Goal: Task Accomplishment & Management: Manage account settings

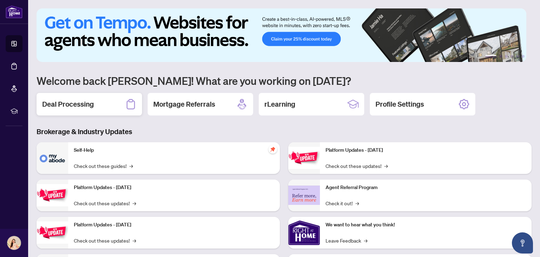
click at [101, 104] on div "Deal Processing" at bounding box center [89, 104] width 105 height 22
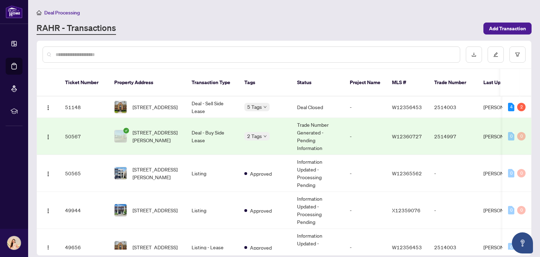
click at [337, 131] on td "Trade Number Generated - Pending Information" at bounding box center [317, 136] width 53 height 37
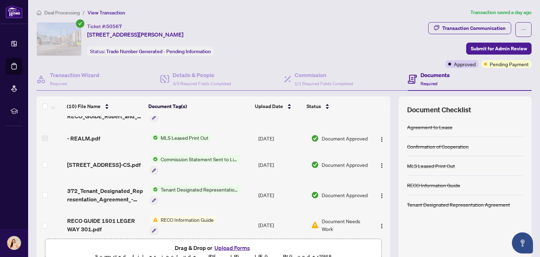
scroll to position [67, 0]
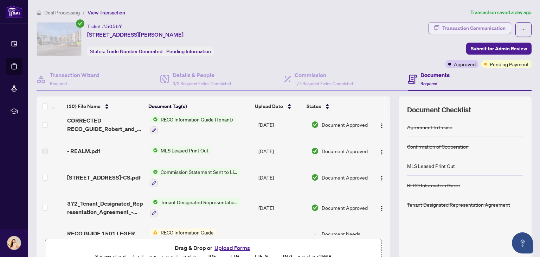
click at [478, 26] on div "Transaction Communication" at bounding box center [473, 27] width 63 height 11
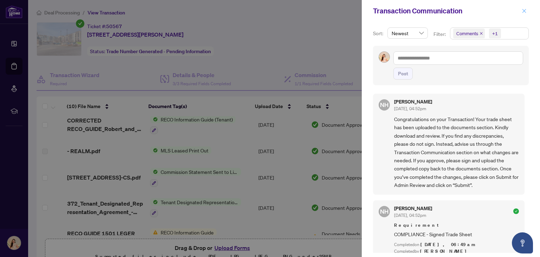
click at [525, 10] on icon "close" at bounding box center [524, 11] width 4 height 4
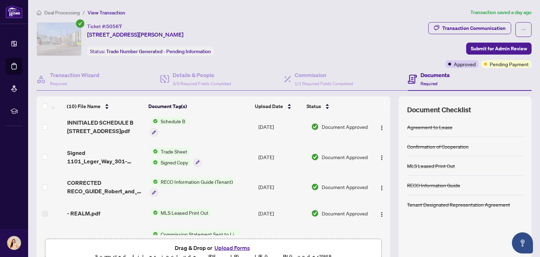
scroll to position [0, 0]
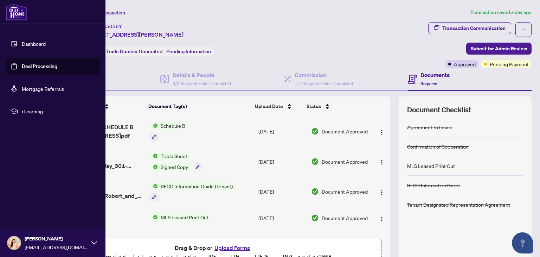
click at [41, 43] on link "Dashboard" at bounding box center [34, 43] width 24 height 6
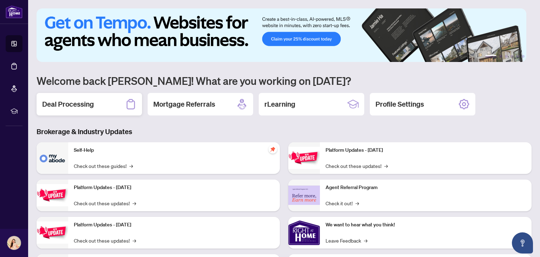
click at [105, 99] on div "Deal Processing" at bounding box center [89, 104] width 105 height 22
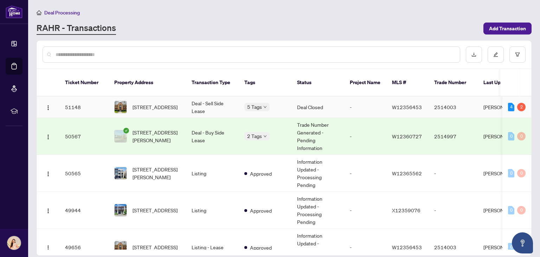
click at [425, 96] on td "W12356453" at bounding box center [407, 106] width 42 height 21
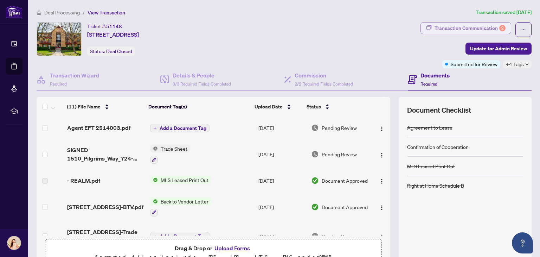
click at [472, 29] on div "Transaction Communication 2" at bounding box center [469, 27] width 71 height 11
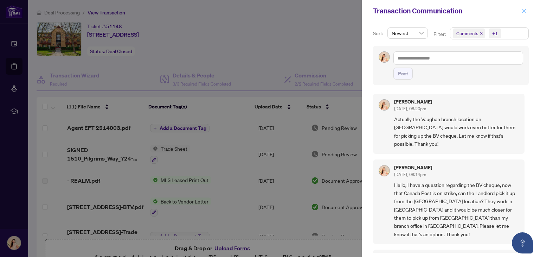
click at [526, 12] on icon "close" at bounding box center [524, 10] width 5 height 5
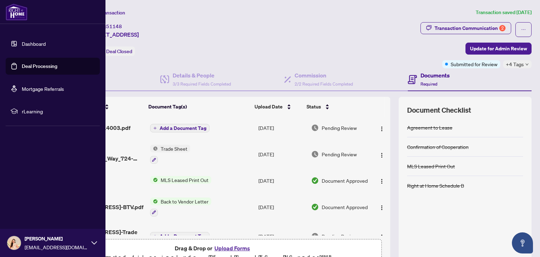
click at [39, 44] on link "Dashboard" at bounding box center [34, 43] width 24 height 6
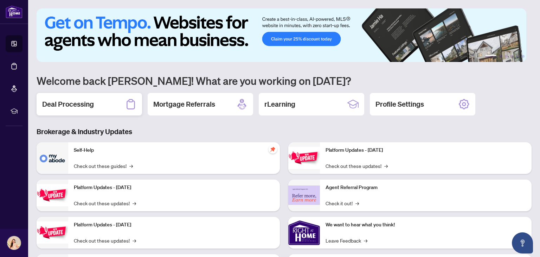
click at [100, 108] on div "Deal Processing" at bounding box center [89, 104] width 105 height 22
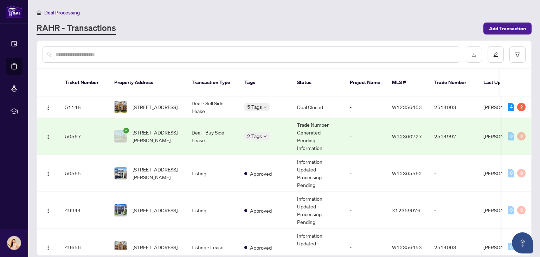
click at [260, 134] on td "2 Tags" at bounding box center [265, 136] width 53 height 37
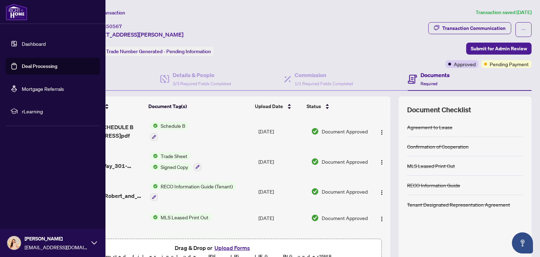
click at [41, 43] on link "Dashboard" at bounding box center [34, 43] width 24 height 6
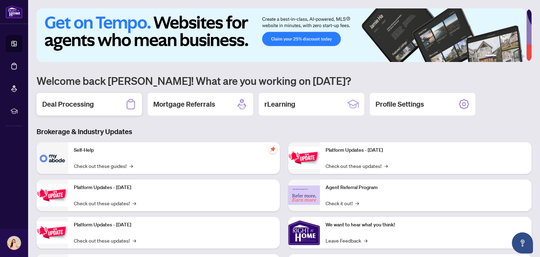
click at [100, 106] on div "Deal Processing" at bounding box center [89, 104] width 105 height 22
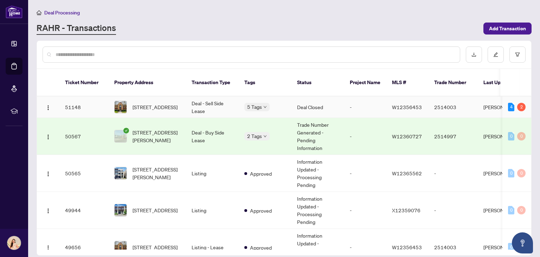
click at [356, 102] on td "-" at bounding box center [365, 106] width 42 height 21
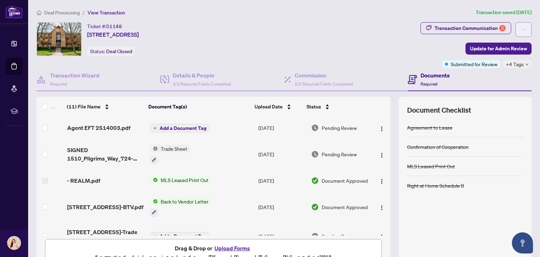
click at [521, 30] on icon "ellipsis" at bounding box center [523, 29] width 5 height 5
click at [518, 75] on div "Documents Required" at bounding box center [470, 79] width 124 height 23
click at [525, 65] on icon "down" at bounding box center [527, 65] width 4 height 4
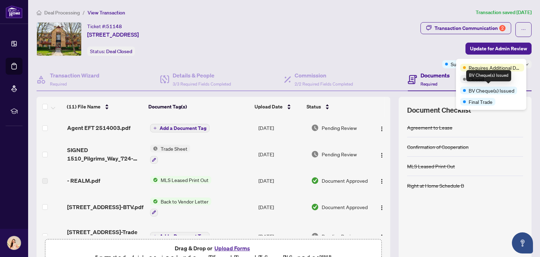
click at [476, 90] on span "BV Cheque(s) Issued" at bounding box center [491, 90] width 46 height 8
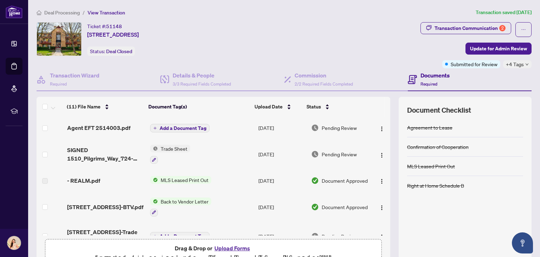
click at [421, 61] on div "Transaction Communication 2 Update for Admin Review Submitted for Review +4 Tags" at bounding box center [475, 45] width 111 height 46
click at [516, 64] on span "+4 Tags" at bounding box center [515, 64] width 18 height 8
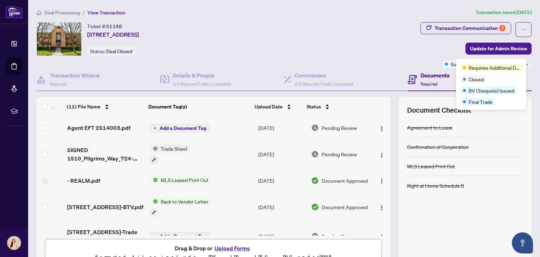
click at [429, 44] on div "Transaction Communication 2 Update for Admin Review Submitted for Review +4 Tags" at bounding box center [475, 45] width 111 height 46
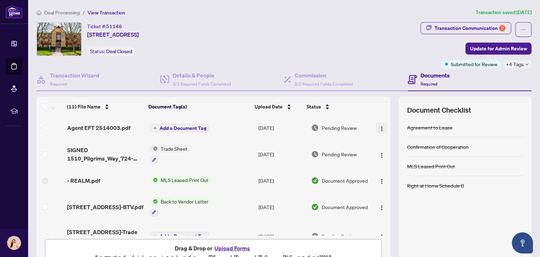
click at [379, 128] on img "button" at bounding box center [382, 129] width 6 height 6
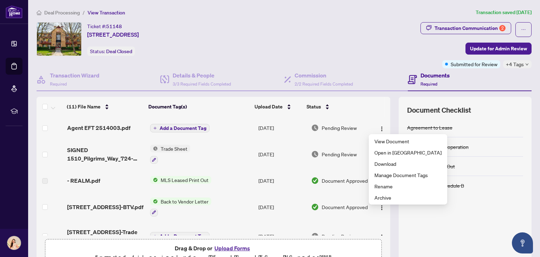
click at [319, 42] on div "Ticket #: 51148 [STREET_ADDRESS] Status: Deal Closed" at bounding box center [227, 39] width 381 height 34
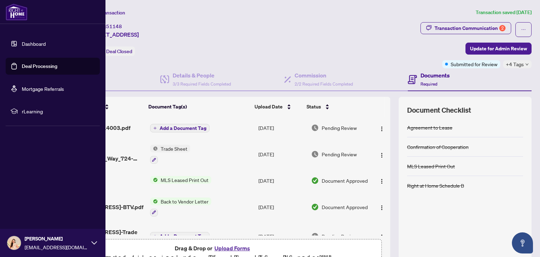
click at [46, 43] on link "Dashboard" at bounding box center [34, 43] width 24 height 6
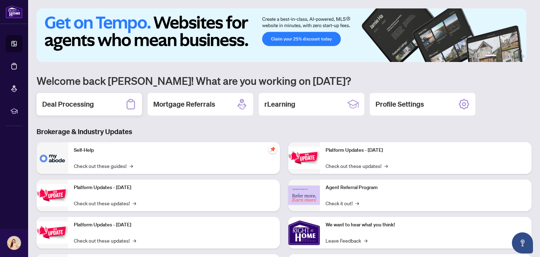
click at [92, 99] on h2 "Deal Processing" at bounding box center [68, 104] width 52 height 10
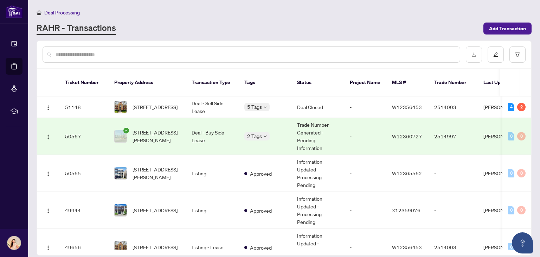
click at [169, 131] on span "[STREET_ADDRESS][PERSON_NAME]" at bounding box center [156, 135] width 48 height 15
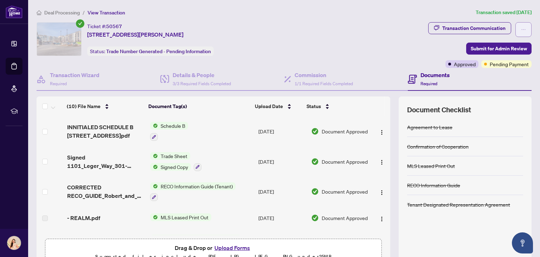
click at [520, 32] on button "button" at bounding box center [523, 29] width 16 height 15
click at [513, 65] on span "Pending Payment" at bounding box center [509, 64] width 39 height 8
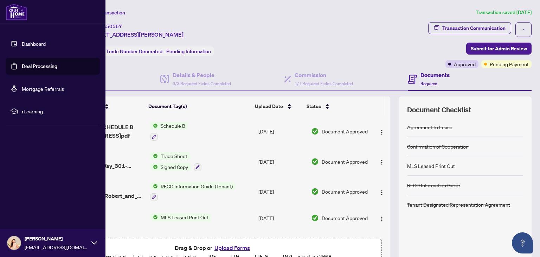
click at [39, 41] on link "Dashboard" at bounding box center [34, 43] width 24 height 6
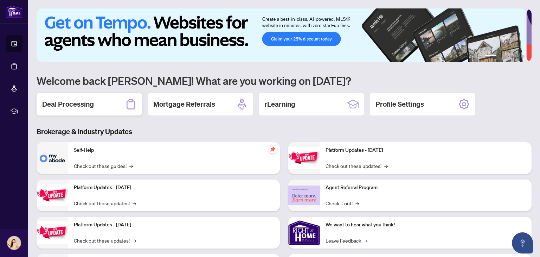
click at [105, 109] on div "Deal Processing" at bounding box center [89, 104] width 105 height 22
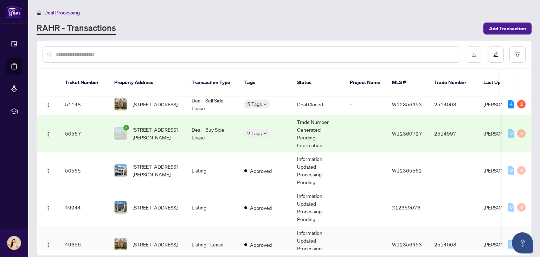
scroll to position [18, 0]
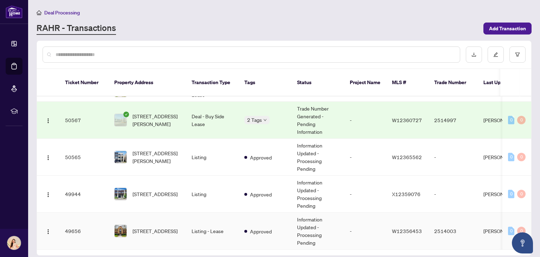
click at [304, 223] on td "Information Updated - Processing Pending" at bounding box center [317, 230] width 53 height 37
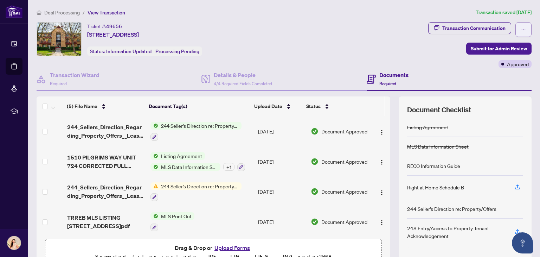
click at [521, 28] on button "button" at bounding box center [523, 29] width 16 height 15
click at [421, 52] on div "Ticket #: 49656 [STREET_ADDRESS] Status: Information Updated - Processing Pendi…" at bounding box center [230, 45] width 391 height 46
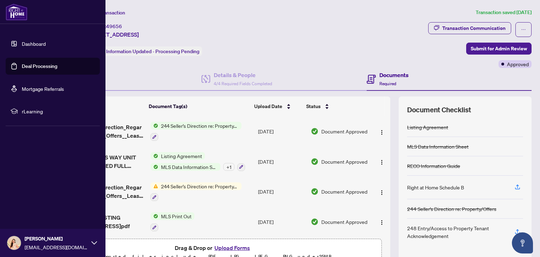
click at [38, 43] on link "Dashboard" at bounding box center [34, 43] width 24 height 6
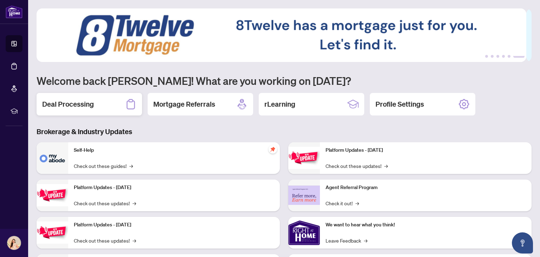
click at [97, 98] on div "Deal Processing" at bounding box center [89, 104] width 105 height 22
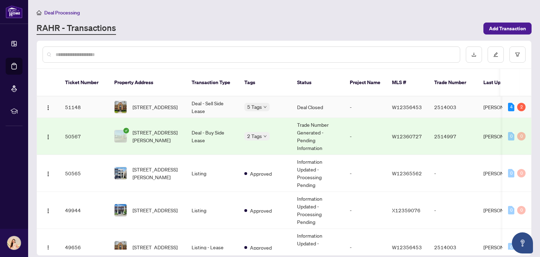
click at [355, 100] on td "-" at bounding box center [365, 106] width 42 height 21
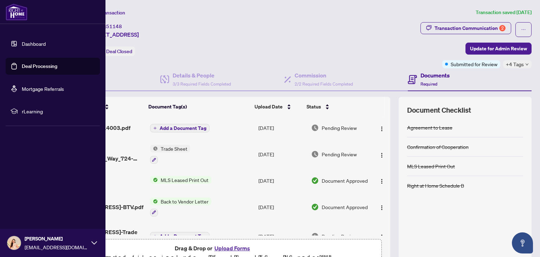
click at [35, 44] on link "Dashboard" at bounding box center [34, 43] width 24 height 6
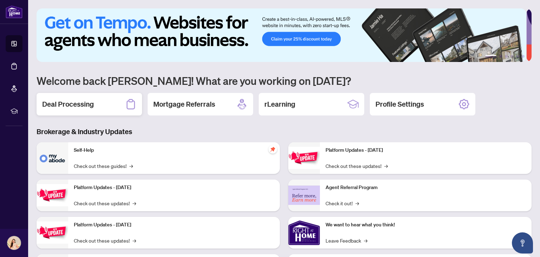
click at [106, 109] on div "Deal Processing" at bounding box center [89, 104] width 105 height 22
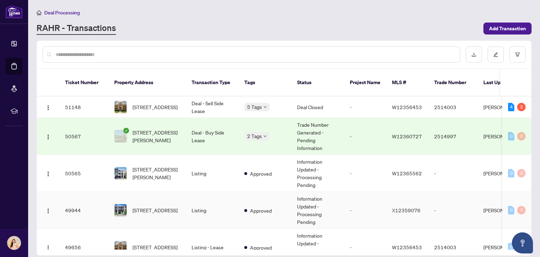
scroll to position [18, 0]
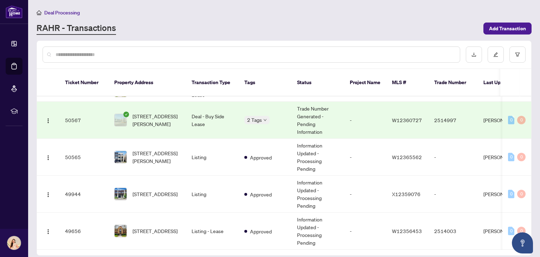
click at [310, 113] on td "Trade Number Generated - Pending Information" at bounding box center [317, 120] width 53 height 37
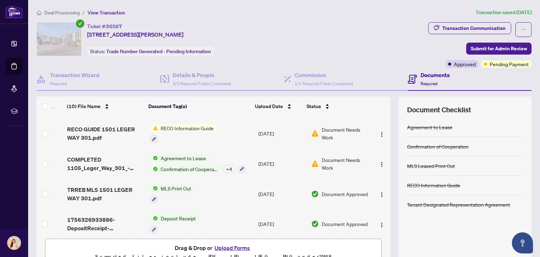
scroll to position [172, 0]
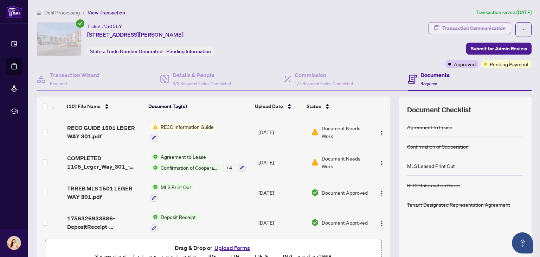
click at [490, 30] on div "Transaction Communication" at bounding box center [473, 27] width 63 height 11
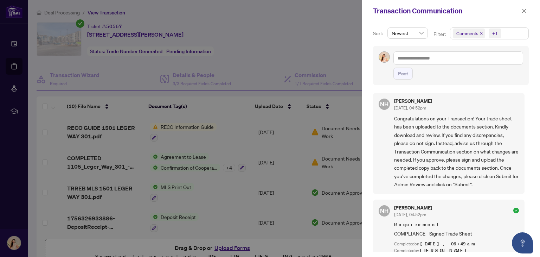
scroll to position [0, 0]
click at [524, 8] on span "button" at bounding box center [524, 10] width 5 height 11
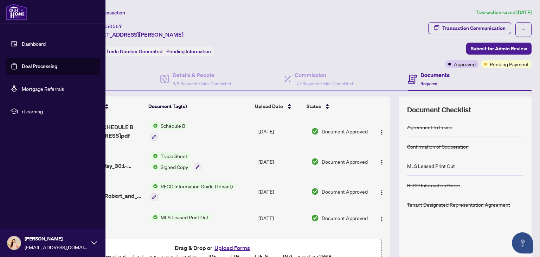
click at [42, 43] on link "Dashboard" at bounding box center [34, 43] width 24 height 6
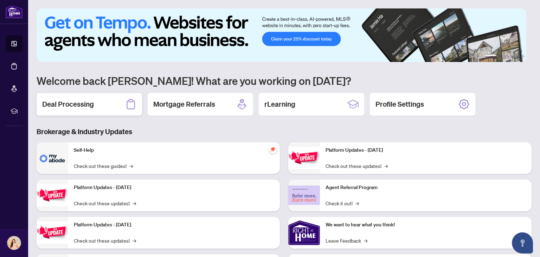
click at [105, 103] on div "Deal Processing" at bounding box center [89, 104] width 105 height 22
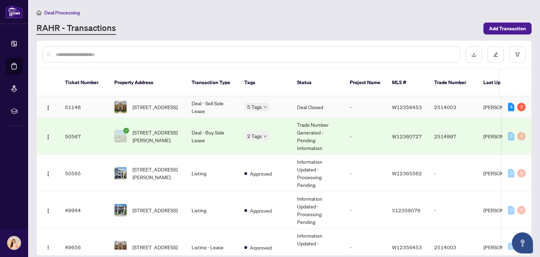
click at [304, 99] on td "Deal Closed" at bounding box center [317, 106] width 53 height 21
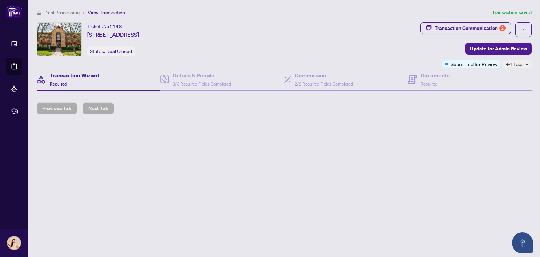
click at [304, 99] on div "Deal Processing / View Transaction Transaction saved Ticket #: 51148 724-[STREE…" at bounding box center [284, 61] width 500 height 106
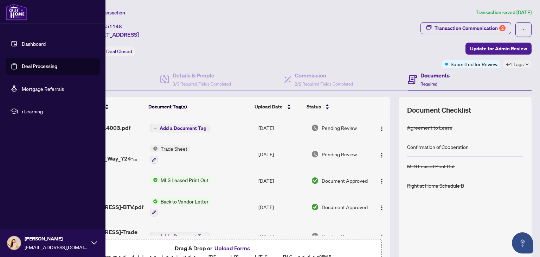
click at [46, 44] on link "Dashboard" at bounding box center [34, 43] width 24 height 6
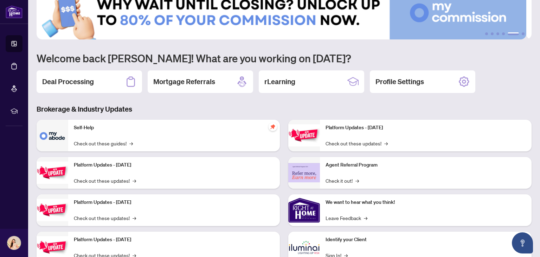
scroll to position [47, 0]
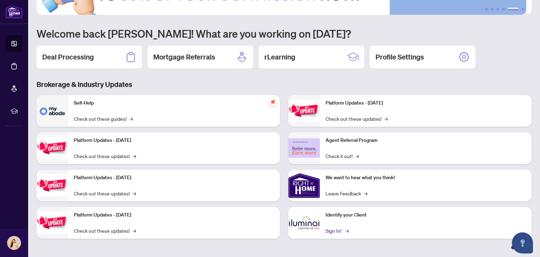
click at [337, 228] on link "Sign In! →" at bounding box center [336, 230] width 22 height 8
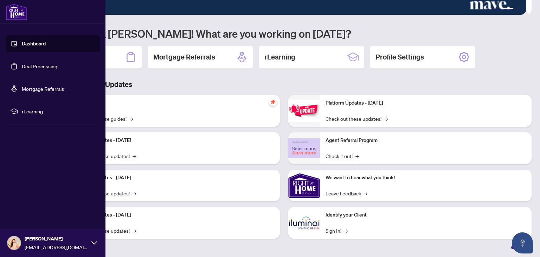
click at [46, 44] on link "Dashboard" at bounding box center [34, 43] width 24 height 6
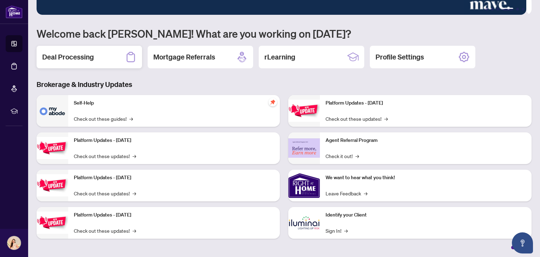
click at [99, 61] on div "Deal Processing" at bounding box center [89, 57] width 105 height 22
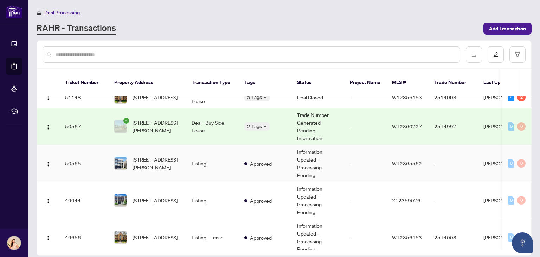
scroll to position [18, 0]
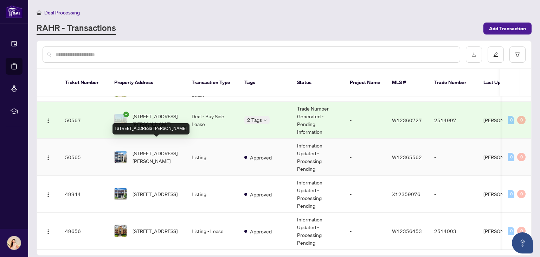
click at [165, 151] on span "[STREET_ADDRESS][PERSON_NAME]" at bounding box center [156, 156] width 48 height 15
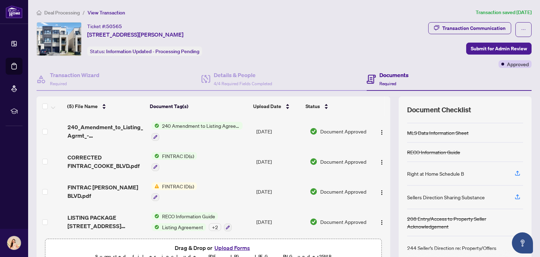
scroll to position [57, 0]
click at [379, 189] on img "button" at bounding box center [382, 192] width 6 height 6
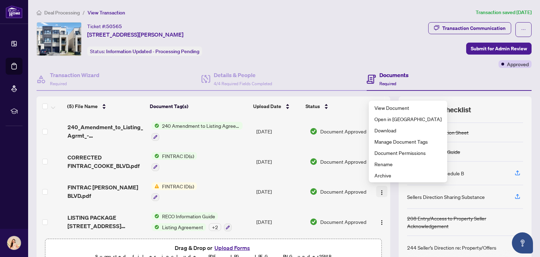
click at [379, 189] on img "button" at bounding box center [382, 192] width 6 height 6
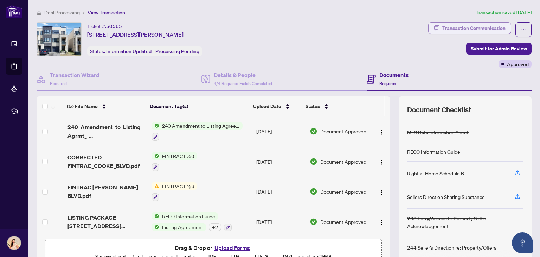
click at [495, 27] on div "Transaction Communication" at bounding box center [473, 27] width 63 height 11
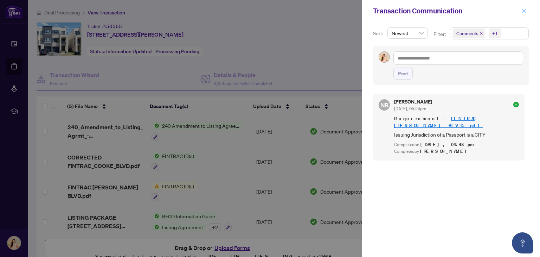
click at [524, 12] on icon "close" at bounding box center [524, 10] width 5 height 5
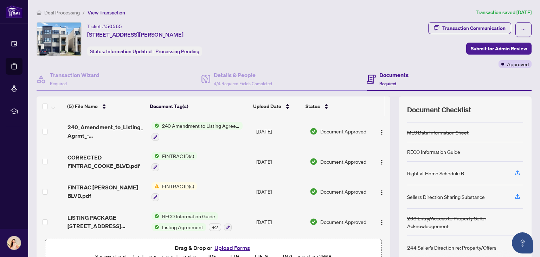
click at [200, 160] on td "FINTRAC ID(s)" at bounding box center [201, 161] width 105 height 30
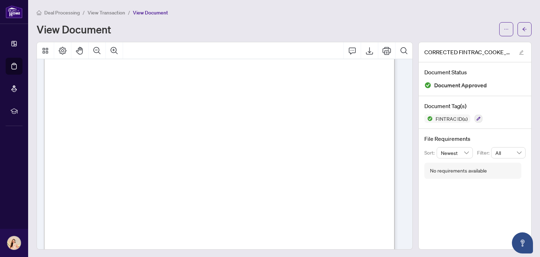
scroll to position [984, 0]
drag, startPoint x: 185, startPoint y: 133, endPoint x: 195, endPoint y: 133, distance: 9.8
click at [195, 133] on span "Does the client live within 10 km of an international border or 5 km of an inte…" at bounding box center [159, 133] width 160 height 5
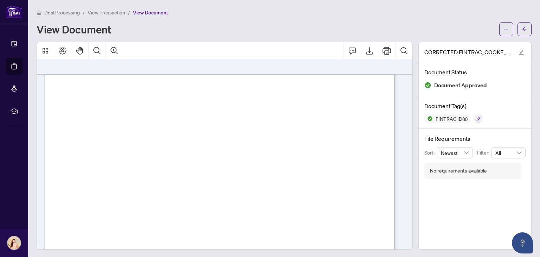
scroll to position [1916, 0]
click at [155, 142] on span "2B. Indicate how you made this determination:" at bounding box center [111, 145] width 90 height 6
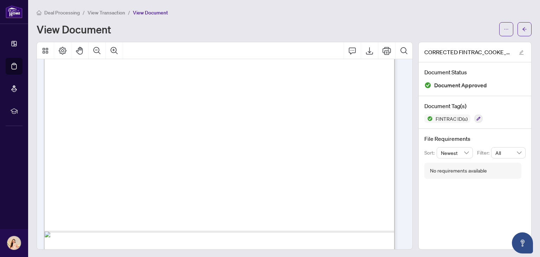
scroll to position [5387, 0]
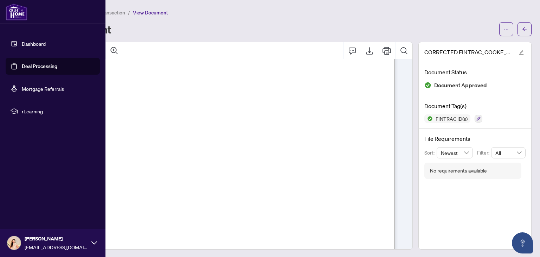
click at [41, 43] on link "Dashboard" at bounding box center [34, 43] width 24 height 6
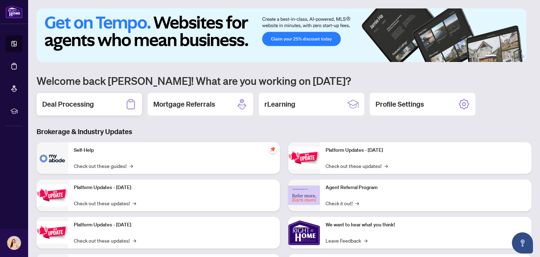
click at [90, 109] on div "Deal Processing" at bounding box center [89, 104] width 105 height 22
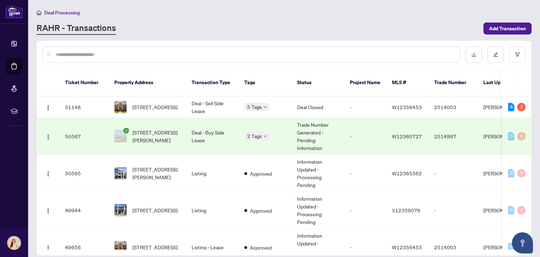
click at [390, 125] on td "W12360727" at bounding box center [407, 136] width 42 height 37
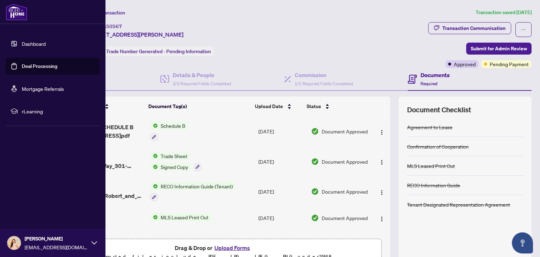
click at [44, 44] on link "Dashboard" at bounding box center [34, 43] width 24 height 6
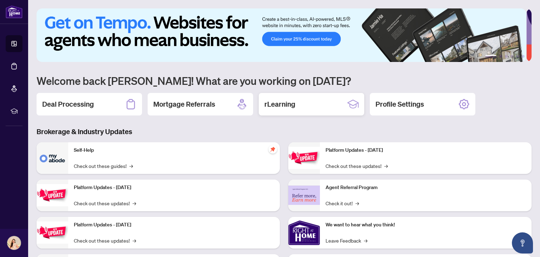
click at [295, 103] on h2 "rLearning" at bounding box center [279, 104] width 31 height 10
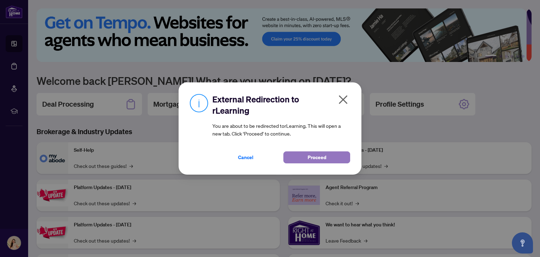
click at [316, 160] on span "Proceed" at bounding box center [316, 156] width 19 height 11
